Goal: Find specific page/section: Find specific page/section

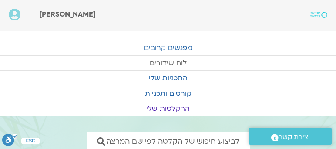
click at [160, 61] on link "לוח שידורים" at bounding box center [168, 63] width 336 height 15
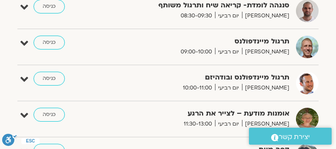
scroll to position [307, 0]
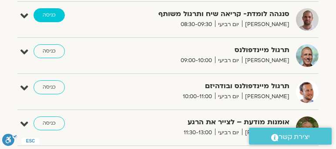
click at [49, 12] on link "כניסה" at bounding box center [48, 15] width 31 height 14
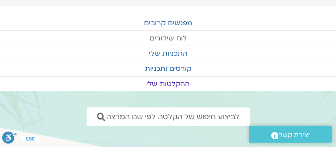
click at [171, 37] on link "לוח שידורים" at bounding box center [168, 38] width 336 height 15
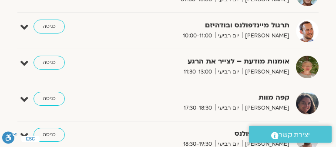
scroll to position [373, 0]
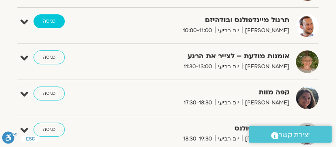
click at [49, 16] on link "כניסה" at bounding box center [48, 21] width 31 height 14
